Goal: Contribute content

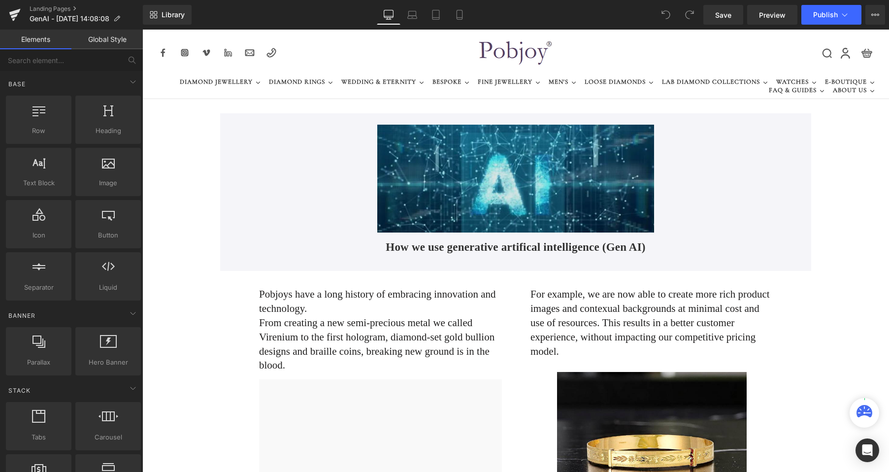
click at [566, 149] on img at bounding box center [515, 179] width 277 height 108
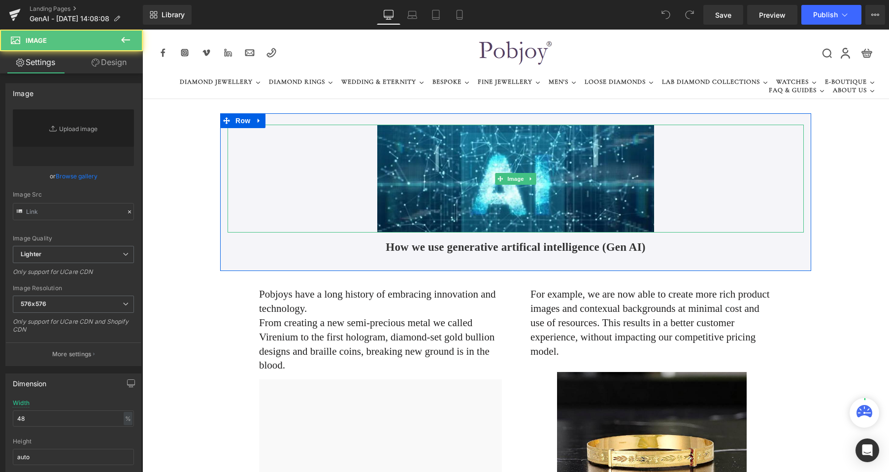
type input "https://ucarecdn.com/f401ad84-1125-46af-a6dc-b19b58d3d759/-/format/auto/-/previ…"
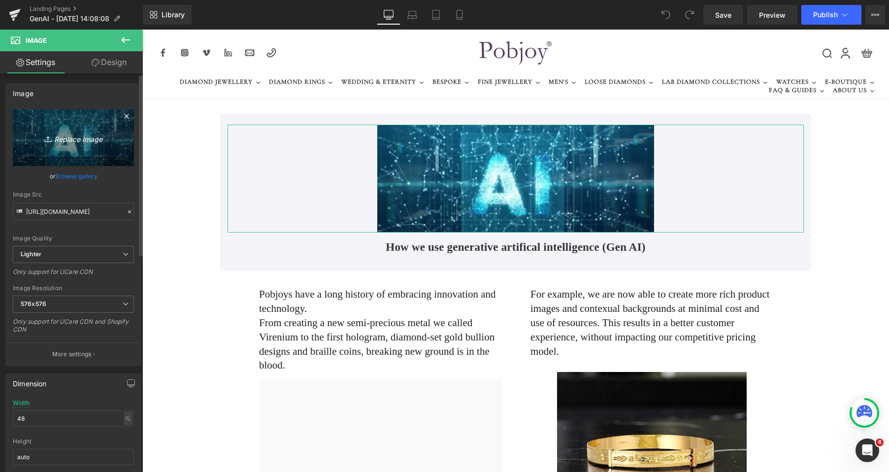
click at [75, 152] on link "Replace Image" at bounding box center [73, 137] width 121 height 57
type input "C:\fakepath\New Template-Photoroom-Photoroom (27).png"
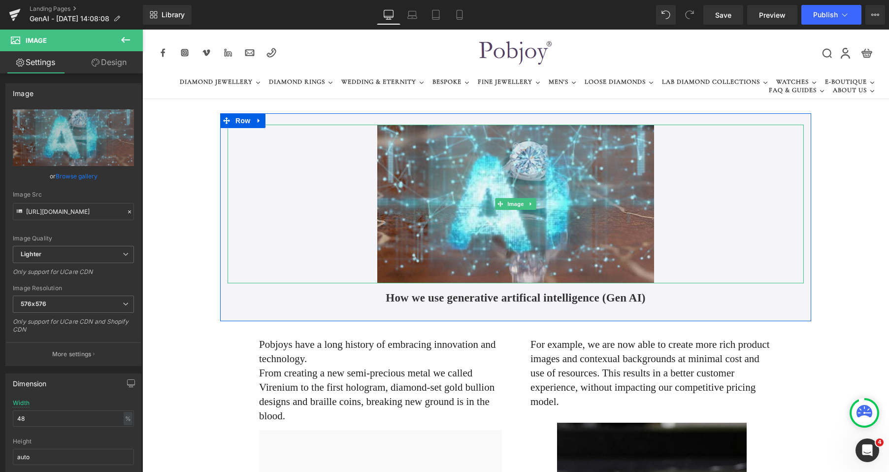
type input "https://ucarecdn.com/cda3404c-6165-4d55-a053-a8b7901cc330/-/format/auto/-/previ…"
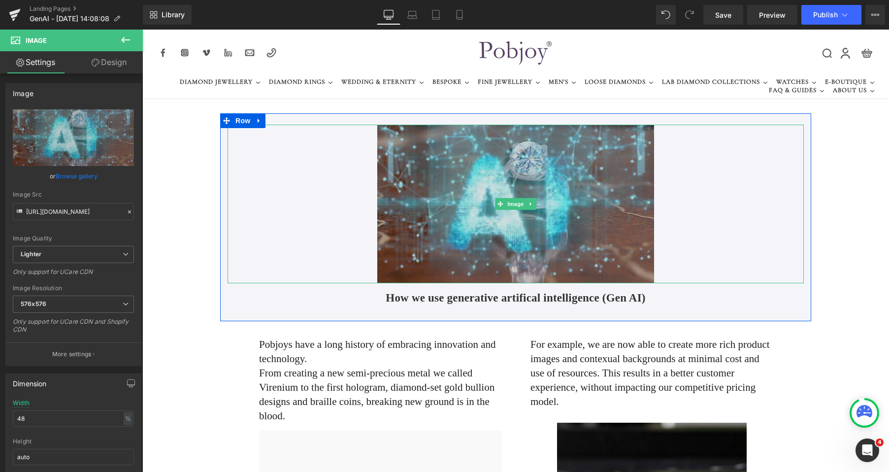
click at [617, 153] on img at bounding box center [515, 204] width 277 height 159
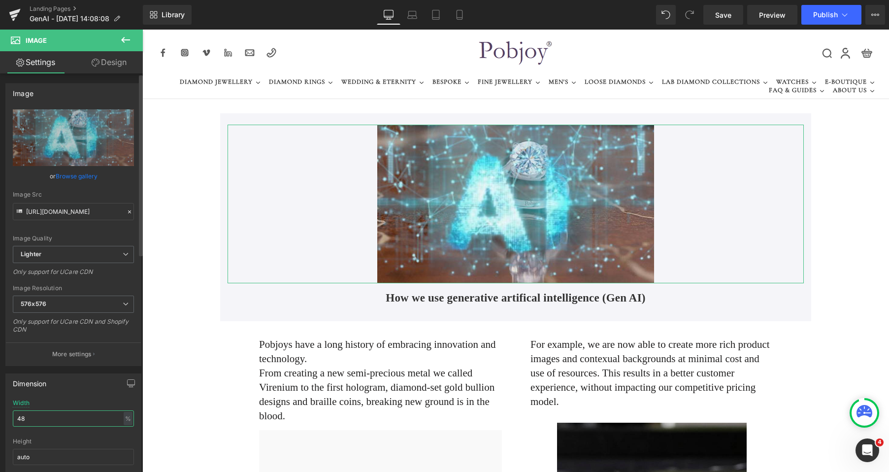
drag, startPoint x: 35, startPoint y: 417, endPoint x: 8, endPoint y: 418, distance: 27.6
click at [8, 418] on div "48% Width 48 % % px auto Height auto 0 Circle Image" at bounding box center [73, 448] width 135 height 98
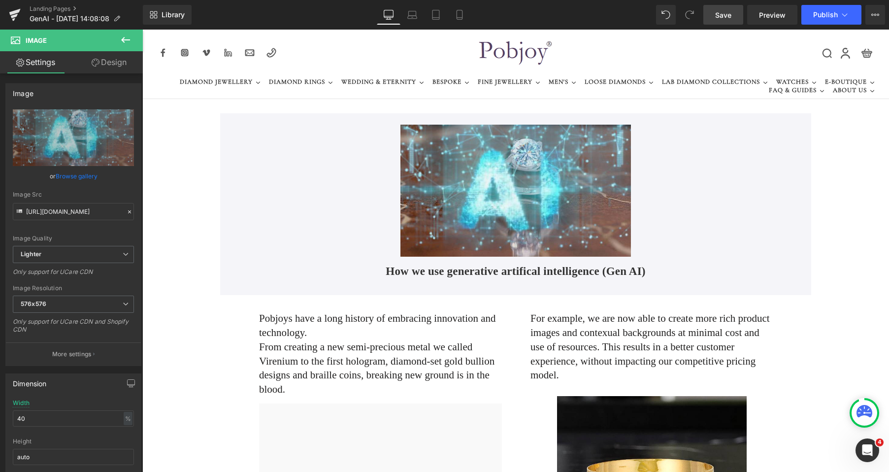
click at [716, 17] on span "Save" at bounding box center [723, 15] width 16 height 10
click at [453, 18] on link "Mobile" at bounding box center [460, 15] width 24 height 20
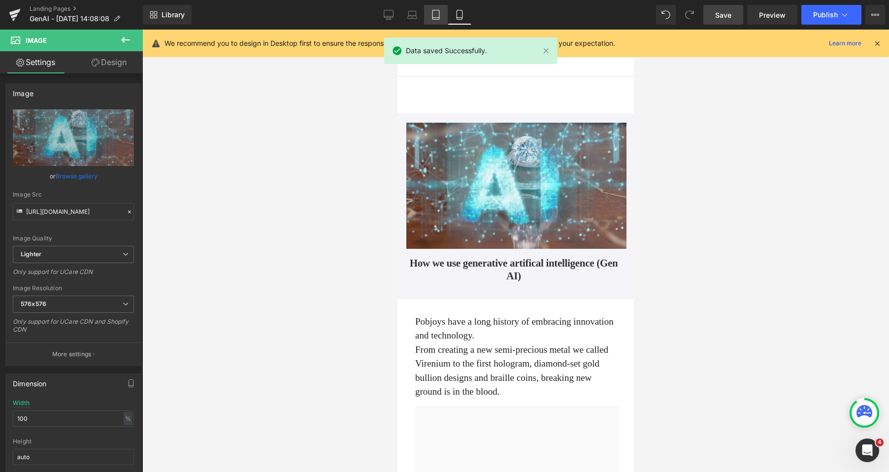
click at [439, 21] on link "Tablet" at bounding box center [436, 15] width 24 height 20
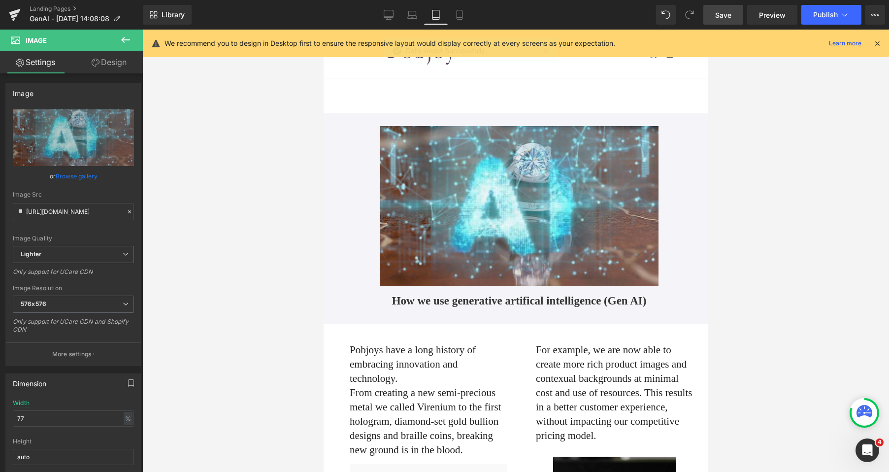
scroll to position [3, 0]
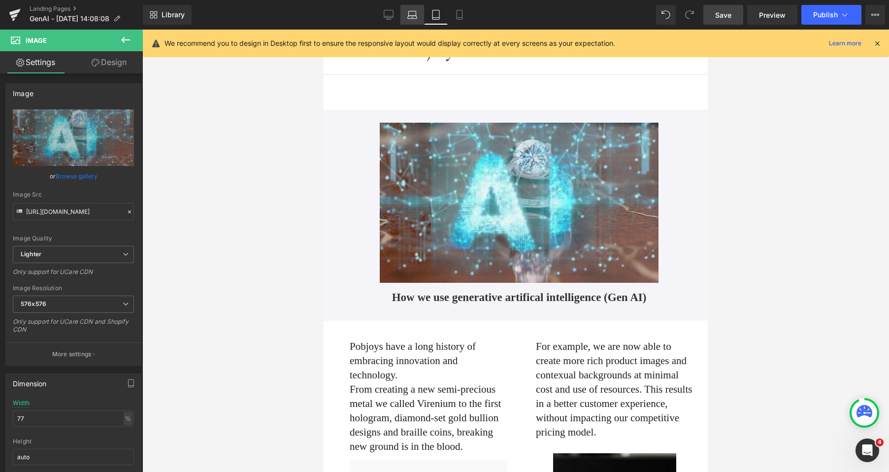
click at [417, 18] on icon at bounding box center [411, 17] width 9 height 3
type input "45"
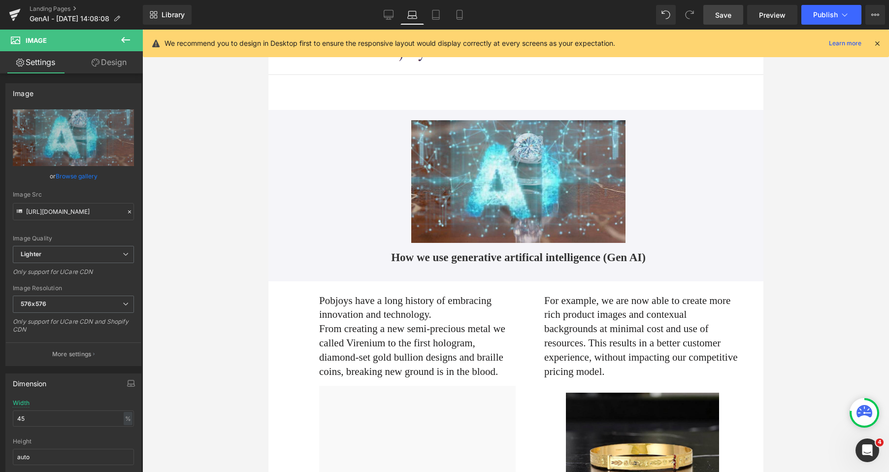
scroll to position [1, 0]
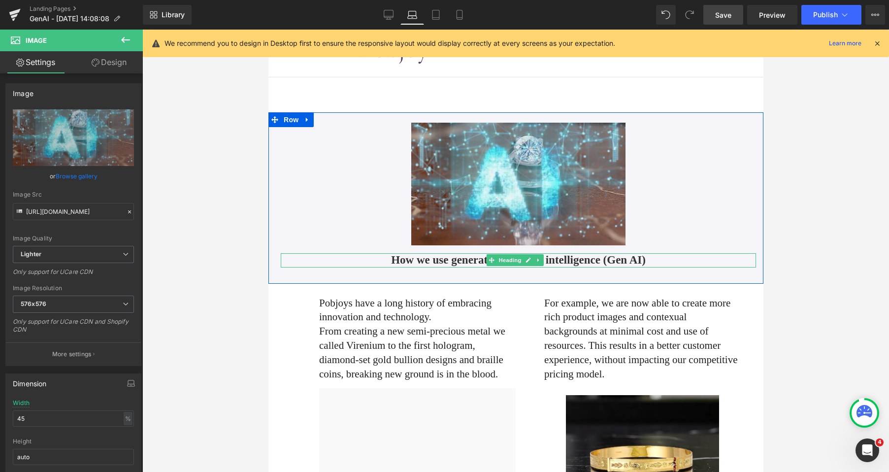
click at [446, 259] on h1 "How we use generative artifical intelligence (Gen AI)" at bounding box center [517, 260] width 475 height 14
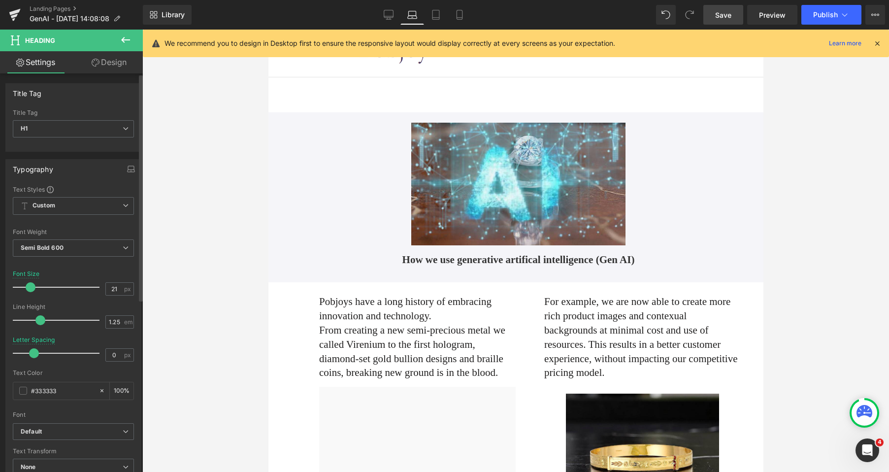
click at [33, 286] on span at bounding box center [31, 287] width 10 height 10
click at [33, 286] on span at bounding box center [32, 287] width 10 height 10
click at [453, 14] on link "Mobile" at bounding box center [460, 15] width 24 height 20
type input "21"
type input "-0.3"
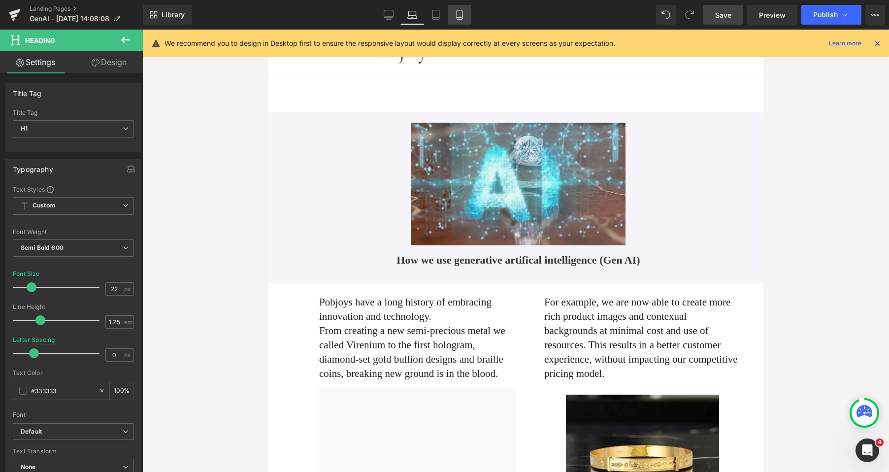
type input "100"
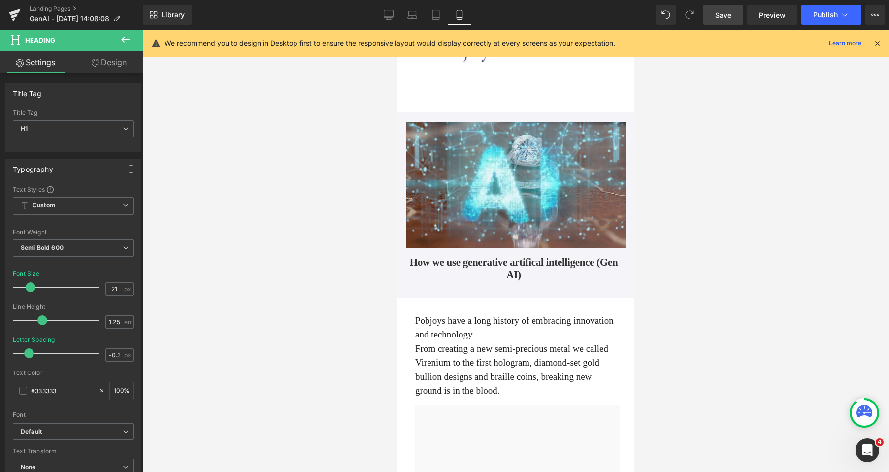
scroll to position [0, 0]
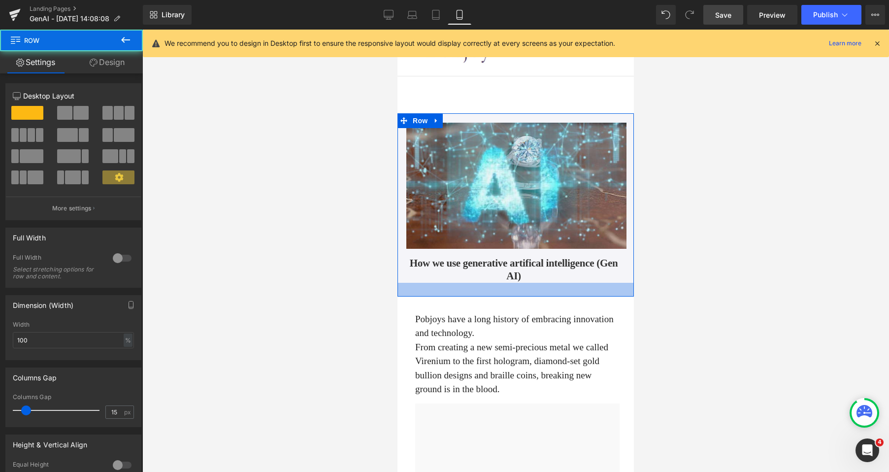
click at [514, 291] on div at bounding box center [515, 290] width 236 height 14
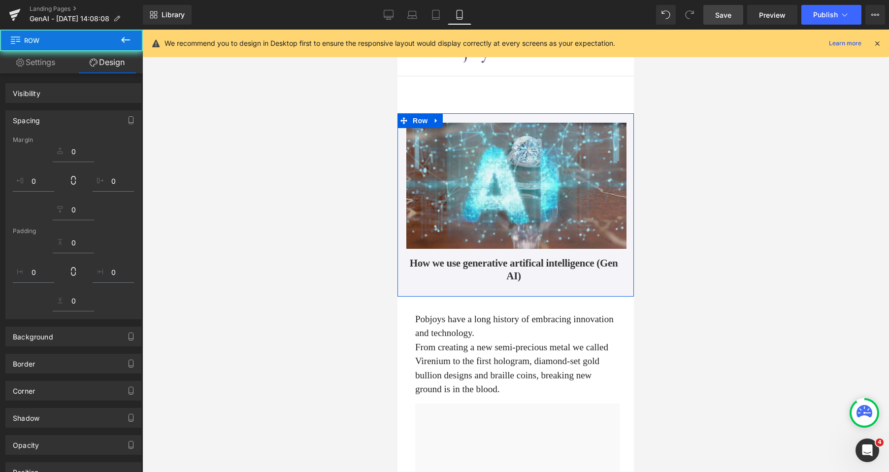
click at [759, 126] on div at bounding box center [515, 251] width 747 height 442
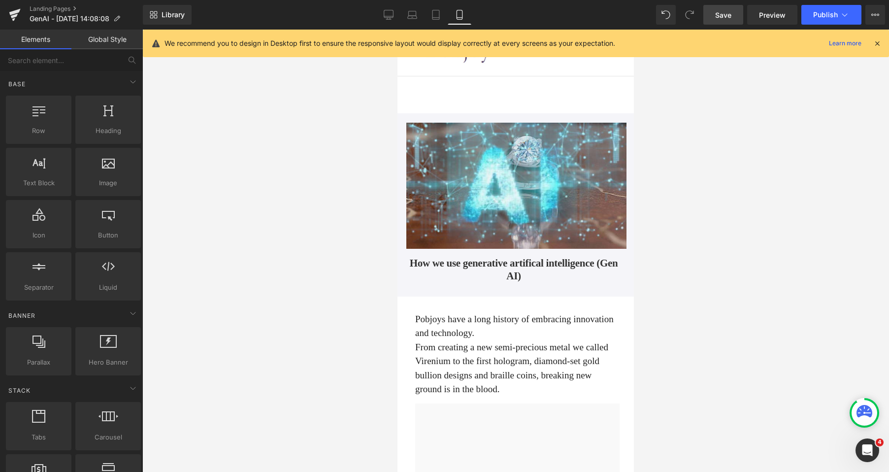
click at [719, 15] on span "Save" at bounding box center [723, 15] width 16 height 10
click at [722, 12] on span "Save" at bounding box center [723, 15] width 16 height 10
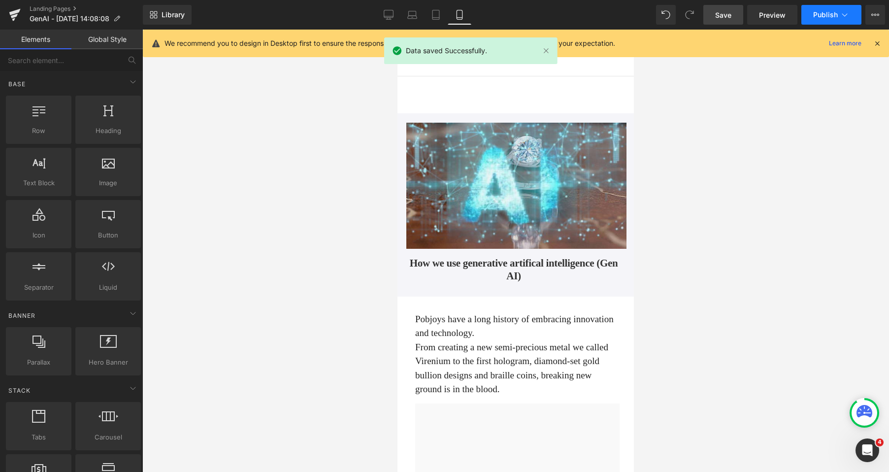
click at [819, 12] on span "Publish" at bounding box center [825, 15] width 25 height 8
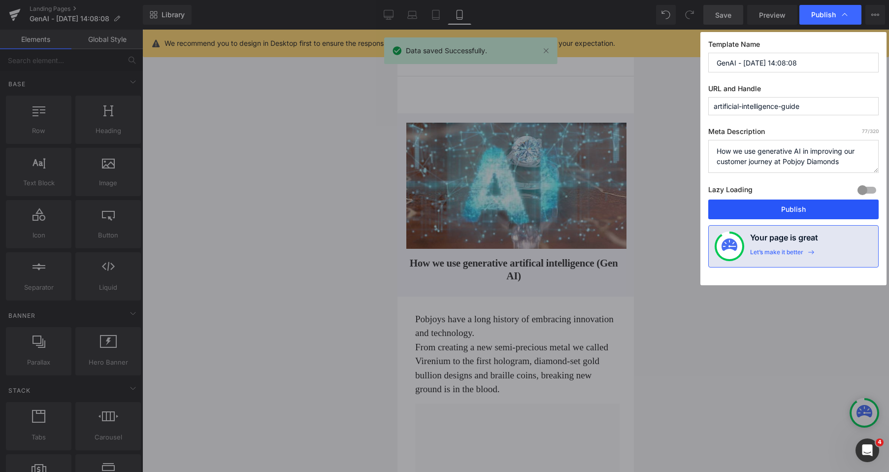
click at [782, 212] on button "Publish" at bounding box center [793, 209] width 170 height 20
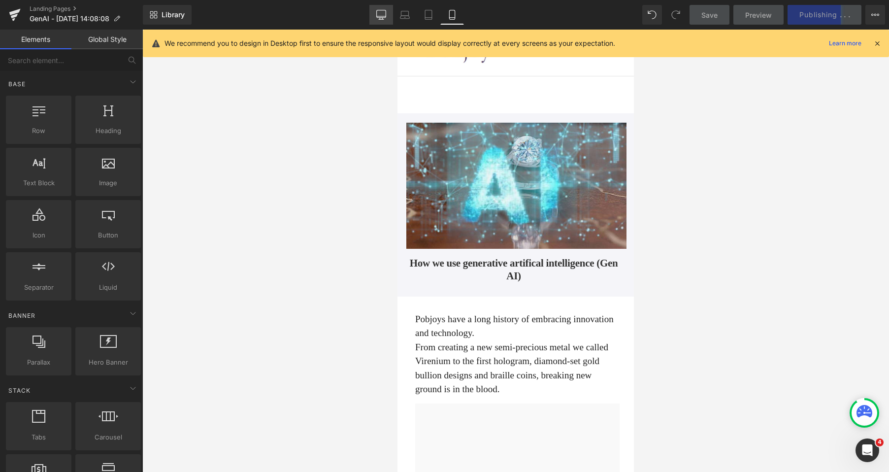
click at [382, 13] on icon at bounding box center [381, 15] width 10 height 10
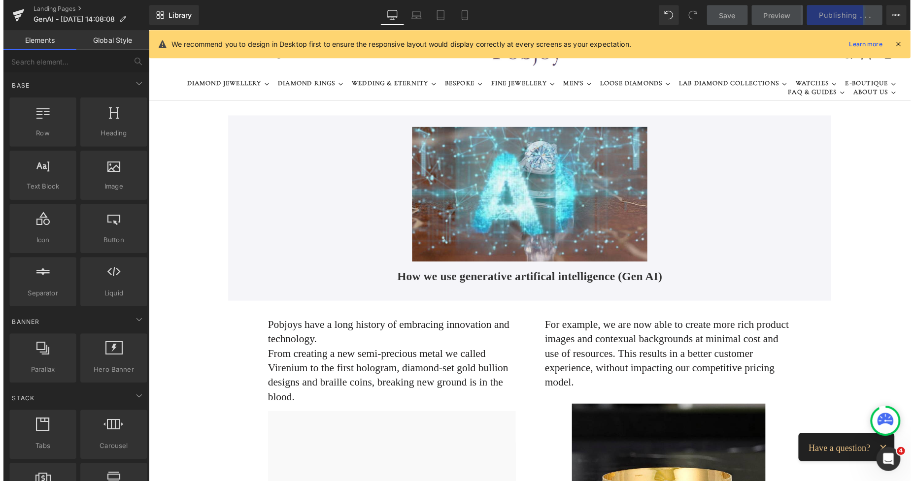
scroll to position [84, 0]
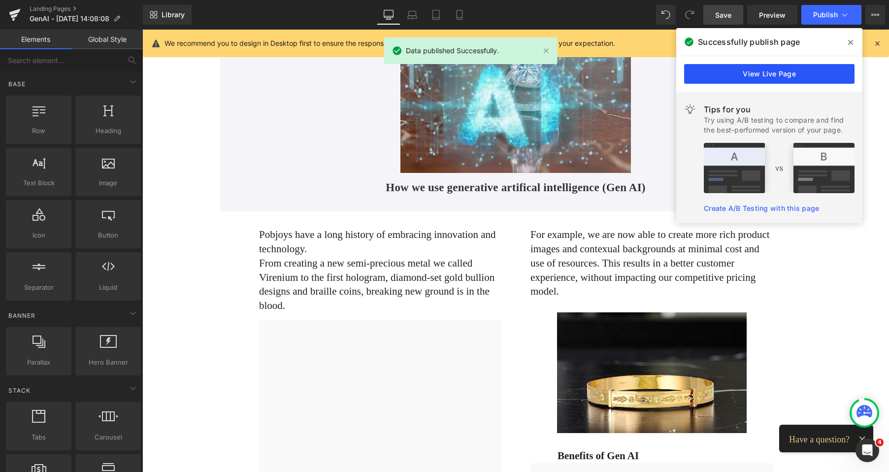
click at [745, 73] on link "View Live Page" at bounding box center [769, 74] width 170 height 20
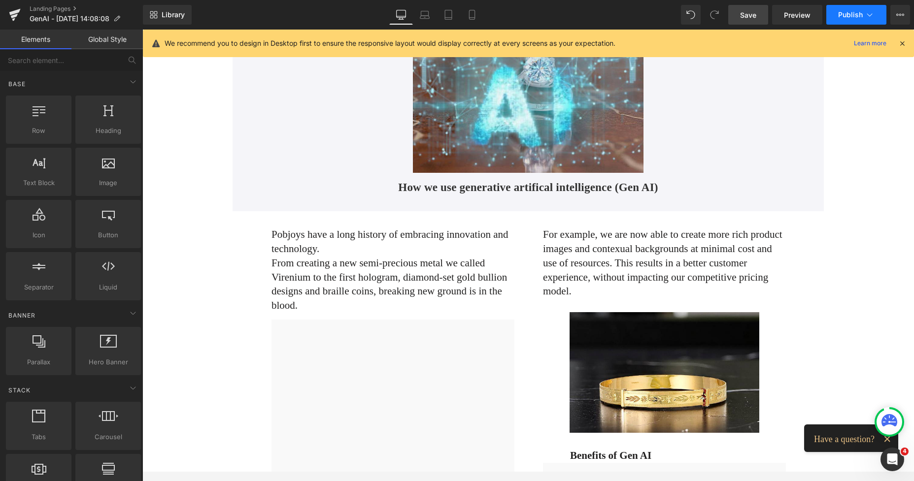
click at [853, 17] on span "Publish" at bounding box center [850, 15] width 25 height 8
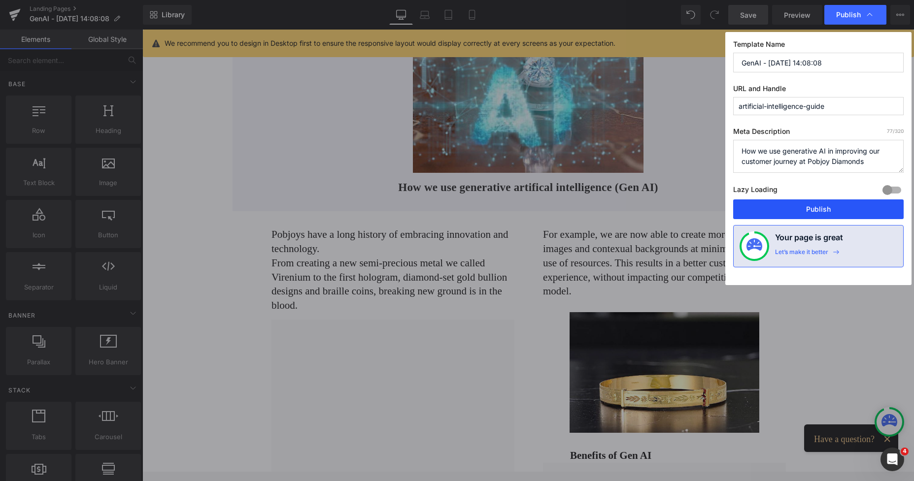
click at [794, 205] on button "Publish" at bounding box center [818, 209] width 170 height 20
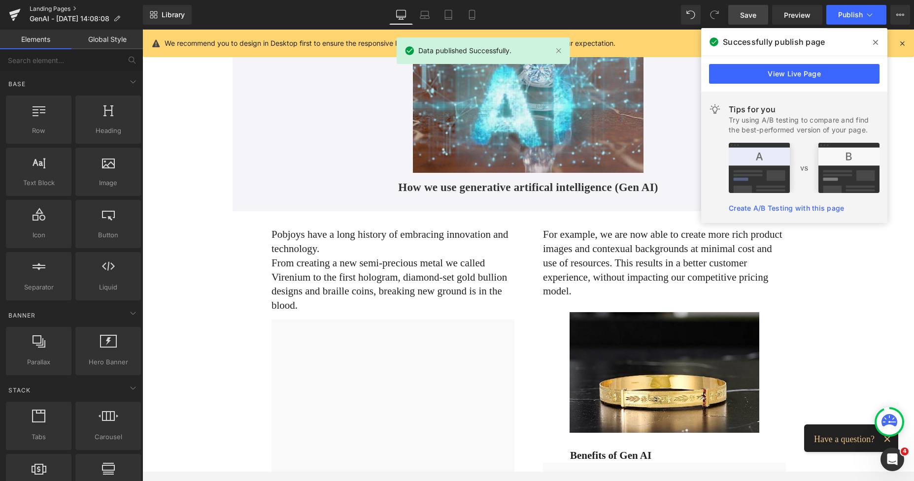
click at [61, 10] on link "Landing Pages" at bounding box center [86, 9] width 113 height 8
